Goal: Transaction & Acquisition: Purchase product/service

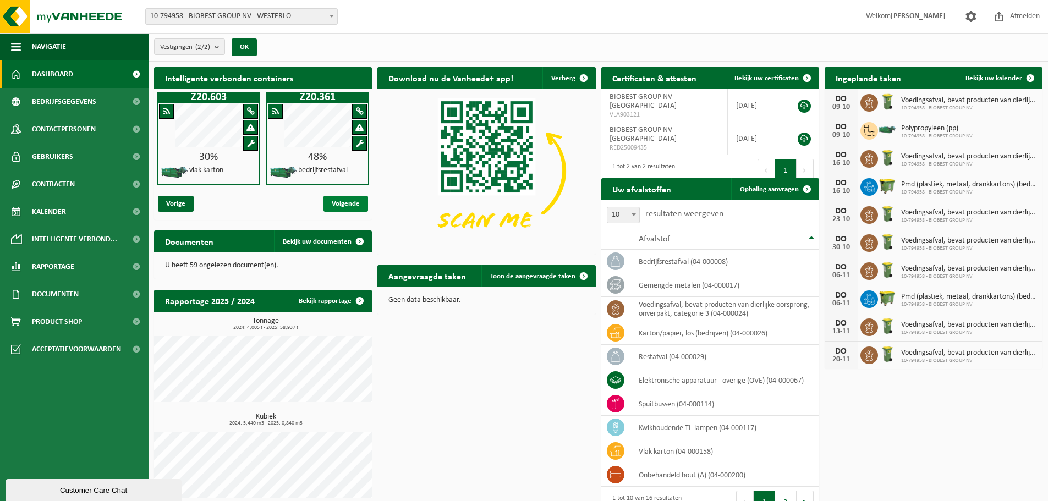
click at [355, 199] on span "Volgende" at bounding box center [346, 204] width 45 height 16
click at [357, 205] on span "Volgende" at bounding box center [346, 204] width 45 height 16
click at [179, 202] on span "Vorige" at bounding box center [176, 204] width 36 height 16
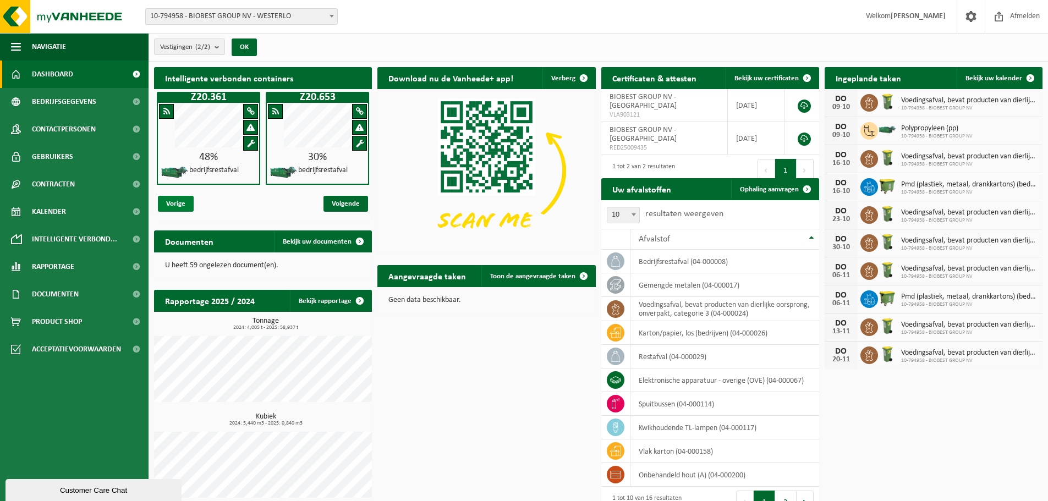
click at [179, 202] on span "Vorige" at bounding box center [176, 204] width 36 height 16
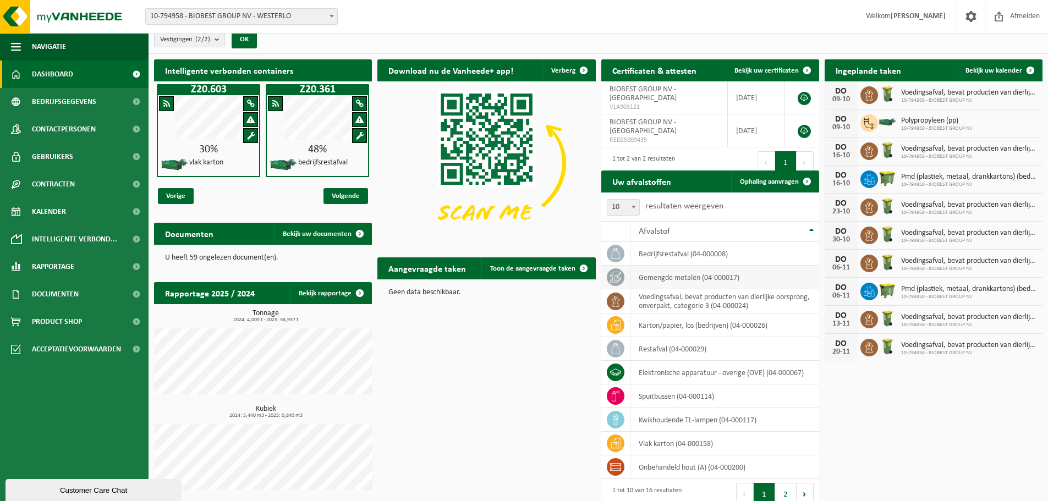
scroll to position [21, 0]
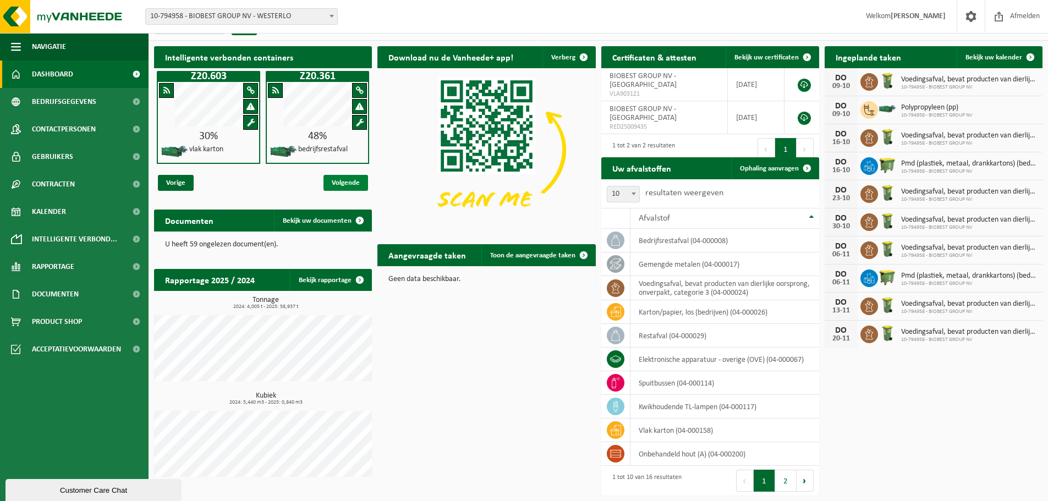
click at [359, 184] on span "Volgende" at bounding box center [346, 183] width 45 height 16
click at [475, 396] on div "Intelligente verbonden containers Z20.603 30% vlak karton Z20.361 48% bedrijfsr…" at bounding box center [598, 271] width 894 height 461
click at [61, 51] on span "Navigatie" at bounding box center [49, 47] width 34 height 28
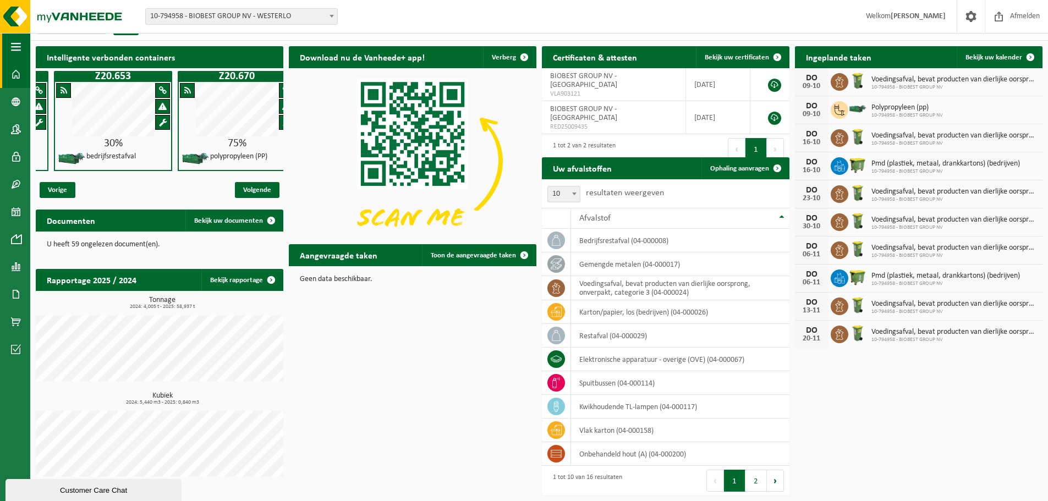
click at [17, 46] on span "button" at bounding box center [16, 47] width 10 height 28
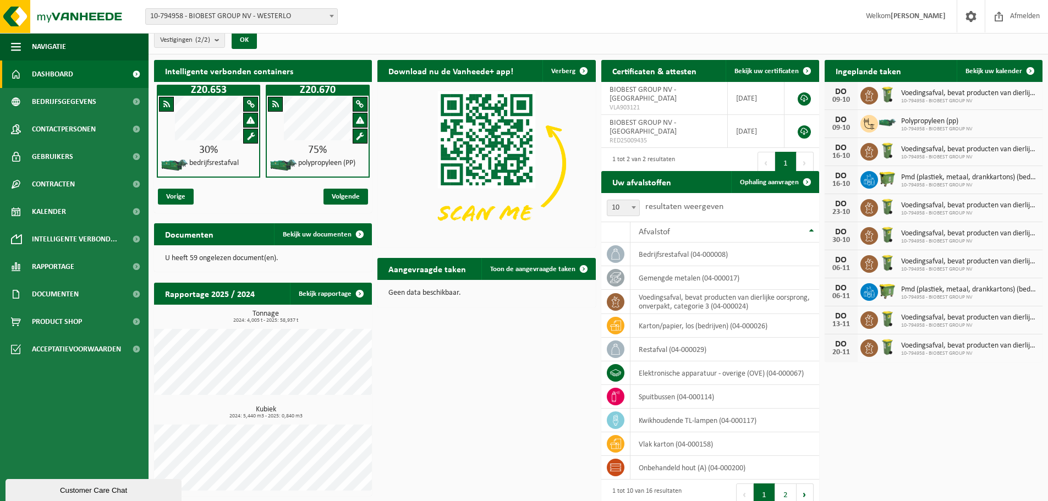
scroll to position [0, 0]
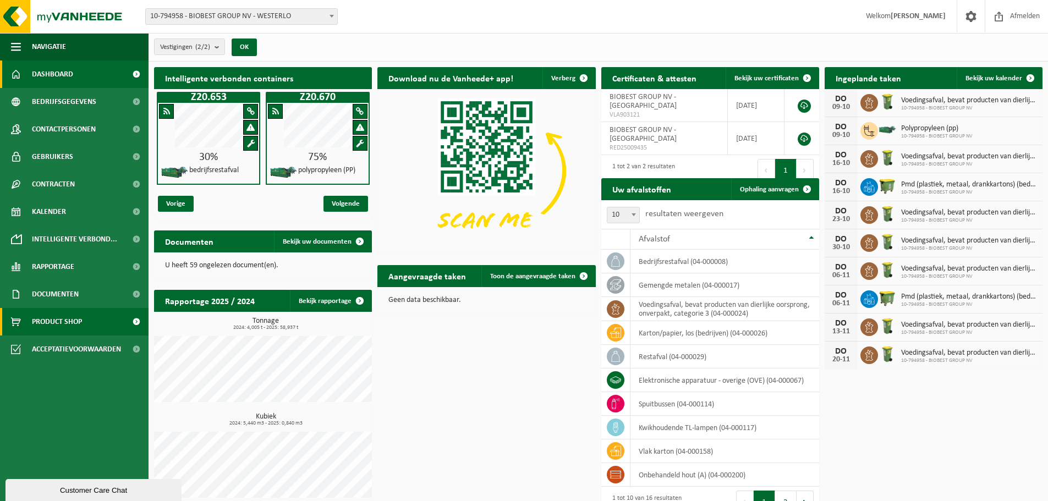
click at [85, 325] on link "Product Shop" at bounding box center [74, 322] width 149 height 28
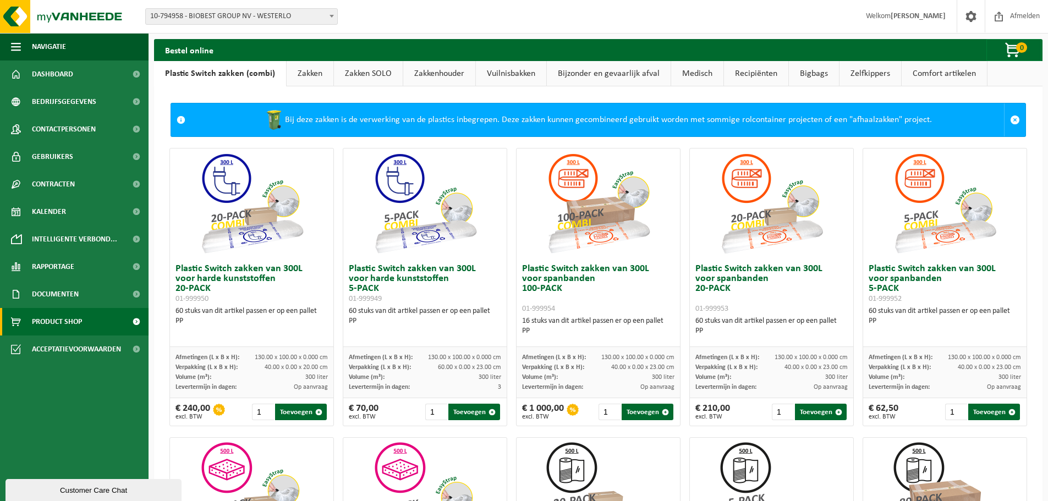
click at [681, 79] on link "Medisch" at bounding box center [697, 73] width 52 height 25
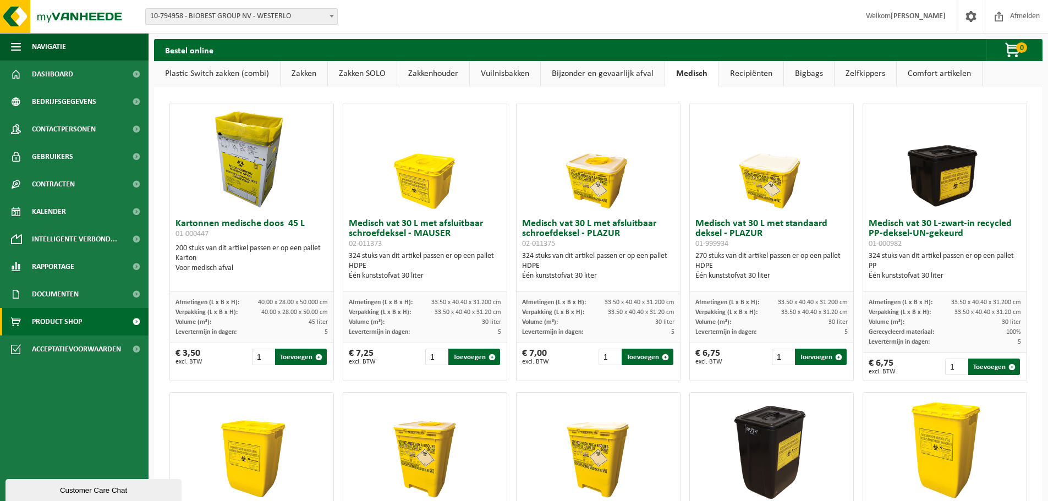
click at [239, 69] on link "Plastic Switch zakken (combi)" at bounding box center [217, 73] width 126 height 25
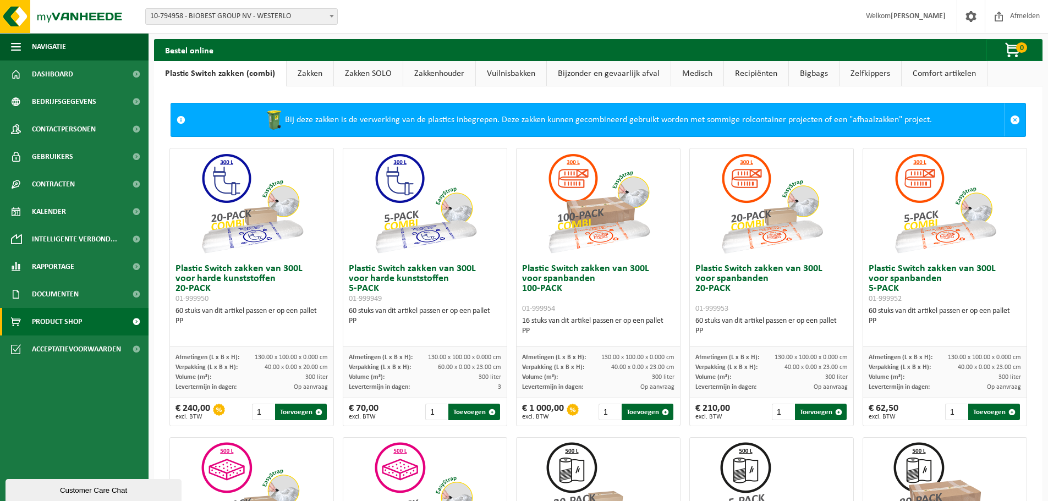
click at [435, 69] on link "Zakkenhouder" at bounding box center [439, 73] width 72 height 25
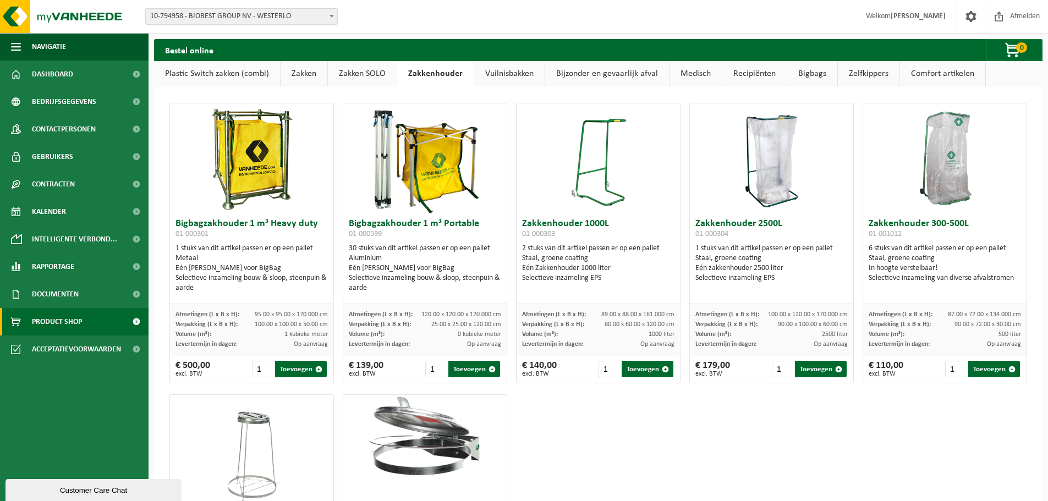
click at [502, 71] on link "Vuilnisbakken" at bounding box center [509, 73] width 70 height 25
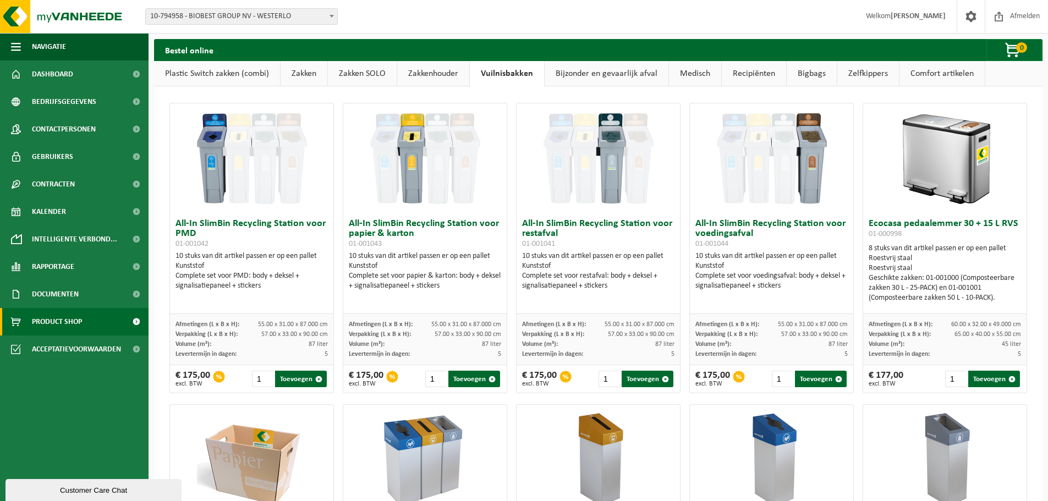
click at [625, 81] on link "Bijzonder en gevaarlijk afval" at bounding box center [607, 73] width 124 height 25
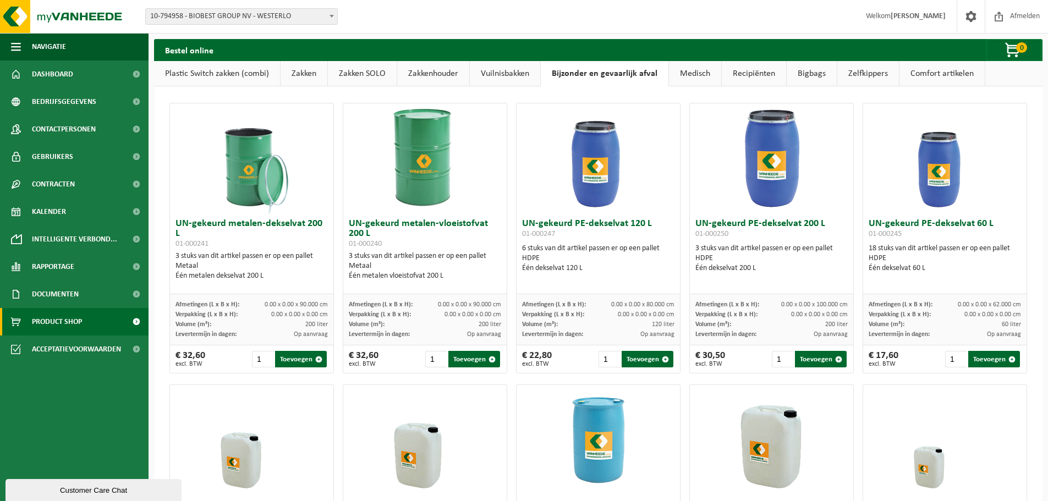
click at [294, 75] on link "Zakken" at bounding box center [304, 73] width 47 height 25
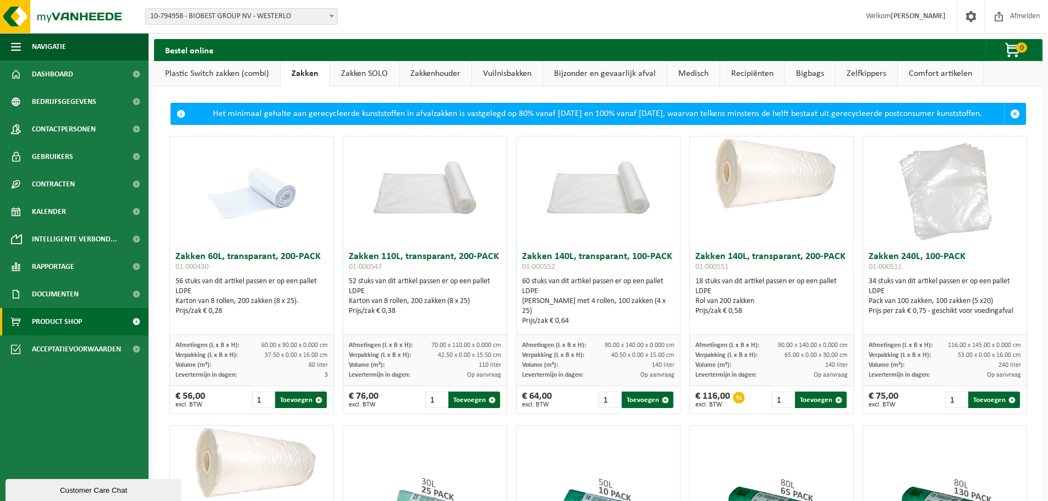
click at [230, 76] on link "Plastic Switch zakken (combi)" at bounding box center [217, 73] width 126 height 25
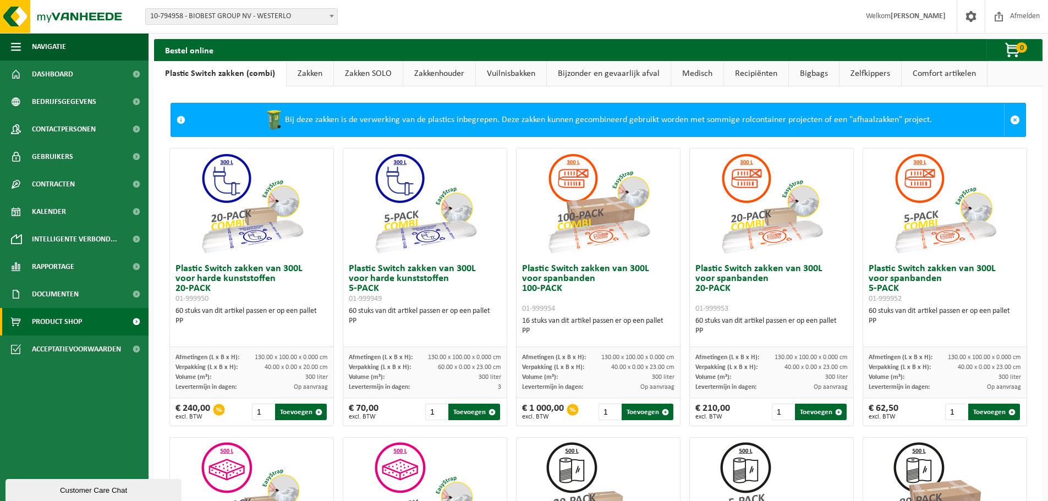
click at [230, 76] on link "Plastic Switch zakken (combi)" at bounding box center [220, 73] width 132 height 25
